Goal: Connect with others: Connect with others

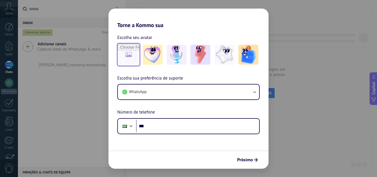
click at [135, 54] on input "file" at bounding box center [129, 55] width 22 height 22
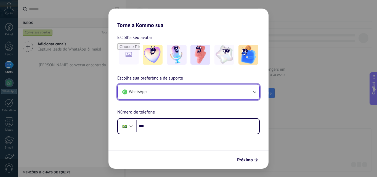
click at [152, 91] on button "WhatsApp" at bounding box center [188, 91] width 141 height 15
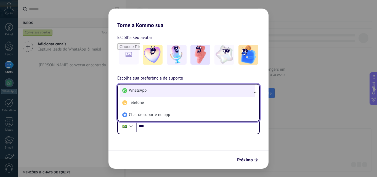
click at [153, 89] on li "WhatsApp" at bounding box center [187, 90] width 135 height 12
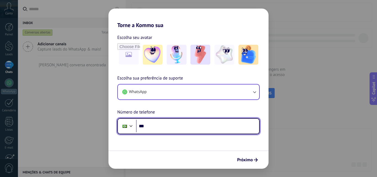
click at [155, 129] on input "***" at bounding box center [197, 126] width 123 height 13
click at [195, 128] on input "***" at bounding box center [197, 126] width 123 height 13
type input "**********"
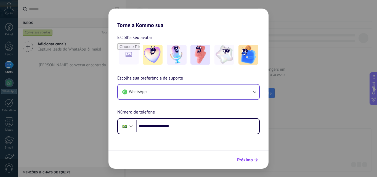
click at [255, 161] on icon "submit" at bounding box center [256, 160] width 4 height 4
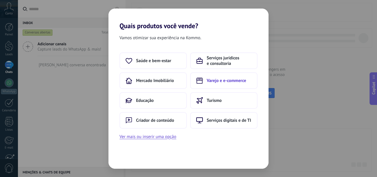
click at [240, 83] on span "Varejo e e-commerce" at bounding box center [226, 81] width 39 height 6
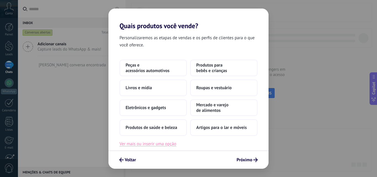
click at [169, 144] on button "Ver mais ou inserir uma opção" at bounding box center [148, 143] width 57 height 7
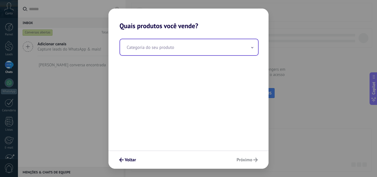
click at [184, 49] on input "text" at bounding box center [189, 47] width 138 height 16
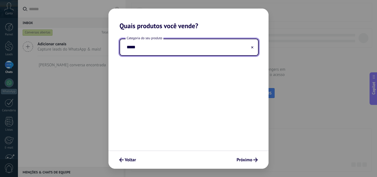
drag, startPoint x: 134, startPoint y: 51, endPoint x: 121, endPoint y: 53, distance: 13.4
click at [121, 53] on input "*****" at bounding box center [189, 47] width 138 height 16
type input "*"
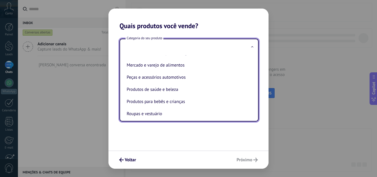
scroll to position [67, 0]
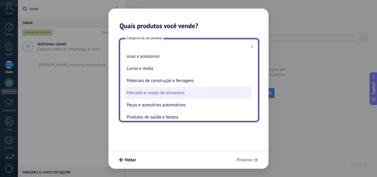
click at [177, 94] on li "Mercado e varejo de alimentos" at bounding box center [188, 93] width 127 height 12
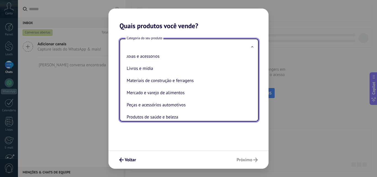
type input "**********"
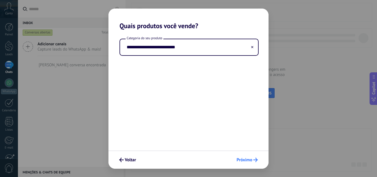
click at [247, 161] on span "Próximo" at bounding box center [245, 160] width 16 height 4
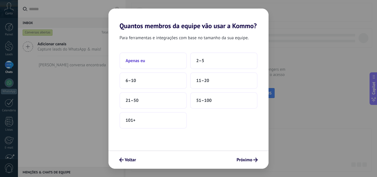
click at [153, 62] on button "Apenas eu" at bounding box center [153, 60] width 67 height 17
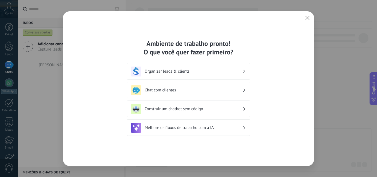
click at [169, 91] on h3 "Chat com clientes" at bounding box center [194, 90] width 98 height 5
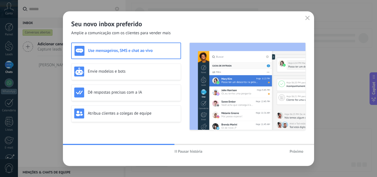
click at [195, 150] on span "Pausar história" at bounding box center [190, 151] width 25 height 4
click at [191, 152] on span "Iniciar história" at bounding box center [190, 151] width 24 height 4
click at [295, 153] on span "Próximo" at bounding box center [297, 151] width 14 height 4
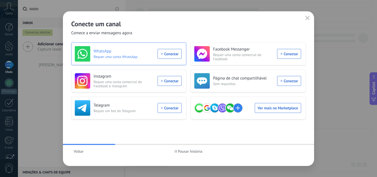
click at [171, 56] on div "WhatsApp Requer uma conta WhatsApp Conectar" at bounding box center [128, 53] width 107 height 15
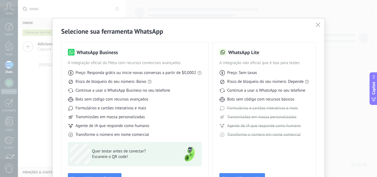
scroll to position [28, 0]
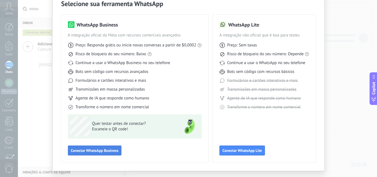
click at [104, 149] on span "Conectar WhatsApp Business" at bounding box center [94, 151] width 47 height 4
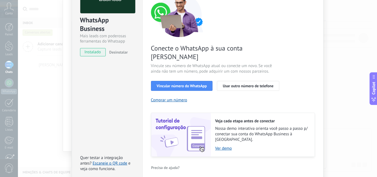
scroll to position [55, 0]
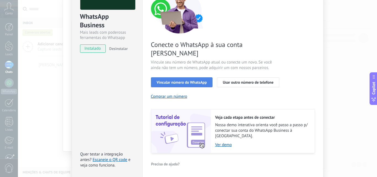
click at [202, 80] on span "Vincular número do WhatsApp" at bounding box center [182, 82] width 50 height 4
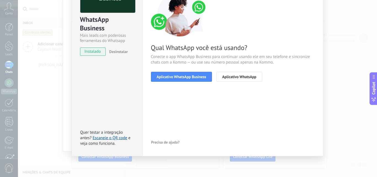
scroll to position [52, 0]
click at [196, 79] on button "Aplicativo WhatsApp Business" at bounding box center [181, 77] width 61 height 10
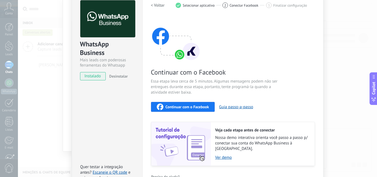
scroll to position [55, 0]
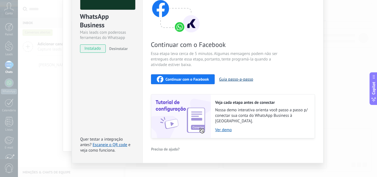
click at [232, 81] on button "Guia passo-a-passo" at bounding box center [236, 79] width 34 height 5
click at [201, 80] on span "Continuar com o Facebook" at bounding box center [187, 79] width 43 height 4
click at [207, 79] on span "Continuar com o Facebook" at bounding box center [187, 79] width 43 height 4
